Goal: Information Seeking & Learning: Learn about a topic

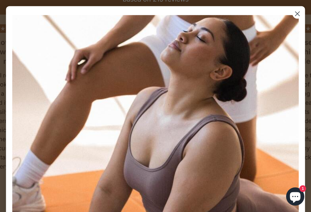
click at [298, 16] on circle "Close dialog" at bounding box center [298, 14] width 10 height 10
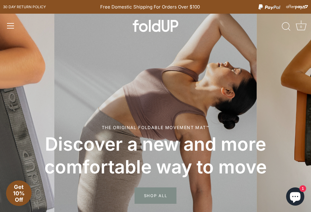
click at [11, 24] on span "Menu" at bounding box center [10, 25] width 9 height 9
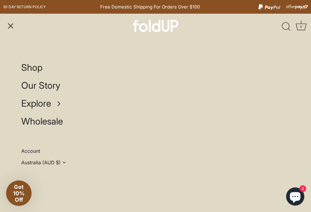
click at [269, 136] on div "Shop Our Story Explore How it works Blog Stockists Contact Wholesale" at bounding box center [155, 109] width 269 height 119
click at [283, 127] on div "Shop Our Story Explore How it works Blog Stockists Contact Wholesale" at bounding box center [155, 109] width 269 height 119
click at [29, 66] on span "Shop" at bounding box center [31, 67] width 21 height 11
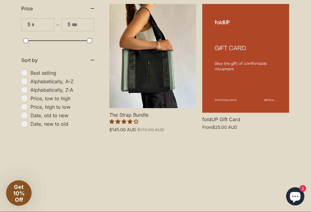
scroll to position [576, 0]
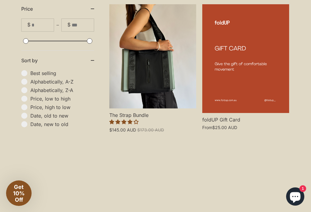
click at [282, 120] on span "foldUP Gift Card" at bounding box center [245, 118] width 87 height 10
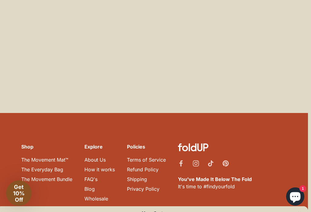
scroll to position [1088, 3]
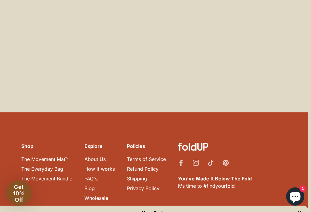
click at [115, 166] on link "How it works" at bounding box center [100, 169] width 30 height 6
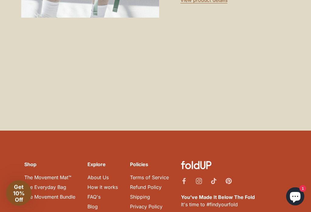
scroll to position [882, 0]
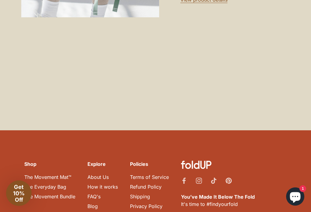
click at [98, 194] on link "FAQ's" at bounding box center [94, 197] width 13 height 6
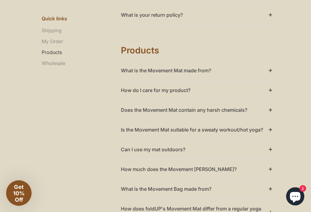
scroll to position [304, 0]
click at [276, 72] on div "Products What is the Movement Mat made from? We wanted to ensure our products a…" at bounding box center [155, 151] width 311 height 252
click at [272, 68] on summary "What is the Movement Mat made from?" at bounding box center [196, 70] width 151 height 19
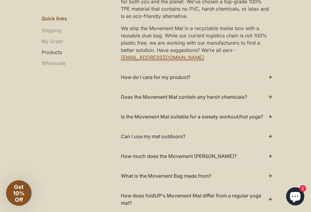
scroll to position [407, 0]
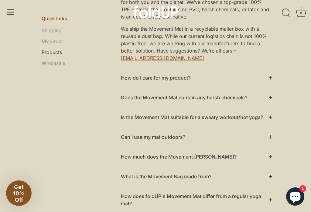
click at [272, 73] on summary "How do I care for my product?" at bounding box center [196, 77] width 151 height 19
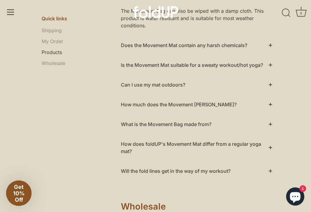
scroll to position [524, 0]
click at [271, 43] on summary "Does the Movement Mat contain any harsh chemicals?" at bounding box center [196, 45] width 151 height 19
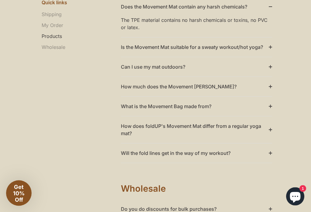
scroll to position [563, 0]
click at [271, 71] on summary "Can I use my mat outdoors?" at bounding box center [196, 66] width 151 height 19
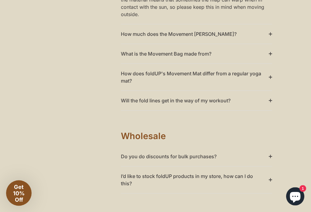
scroll to position [658, 0]
click at [272, 38] on summary "How much does the Movement [PERSON_NAME]?" at bounding box center [196, 33] width 151 height 19
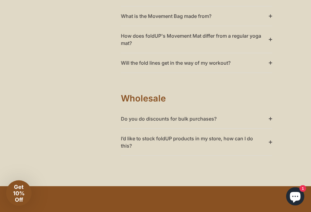
scroll to position [724, 0]
click at [270, 23] on summary "What is the Movement Bag made from?" at bounding box center [196, 15] width 151 height 19
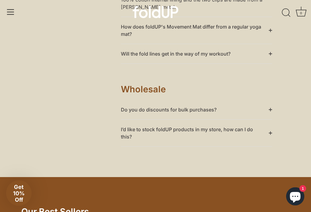
scroll to position [761, 0]
click at [272, 36] on summary "How does foldUP's Movement Mat differ from a regular yoga mat?" at bounding box center [196, 30] width 151 height 27
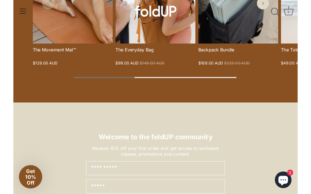
scroll to position [1142, 0]
